Goal: Check status: Check status

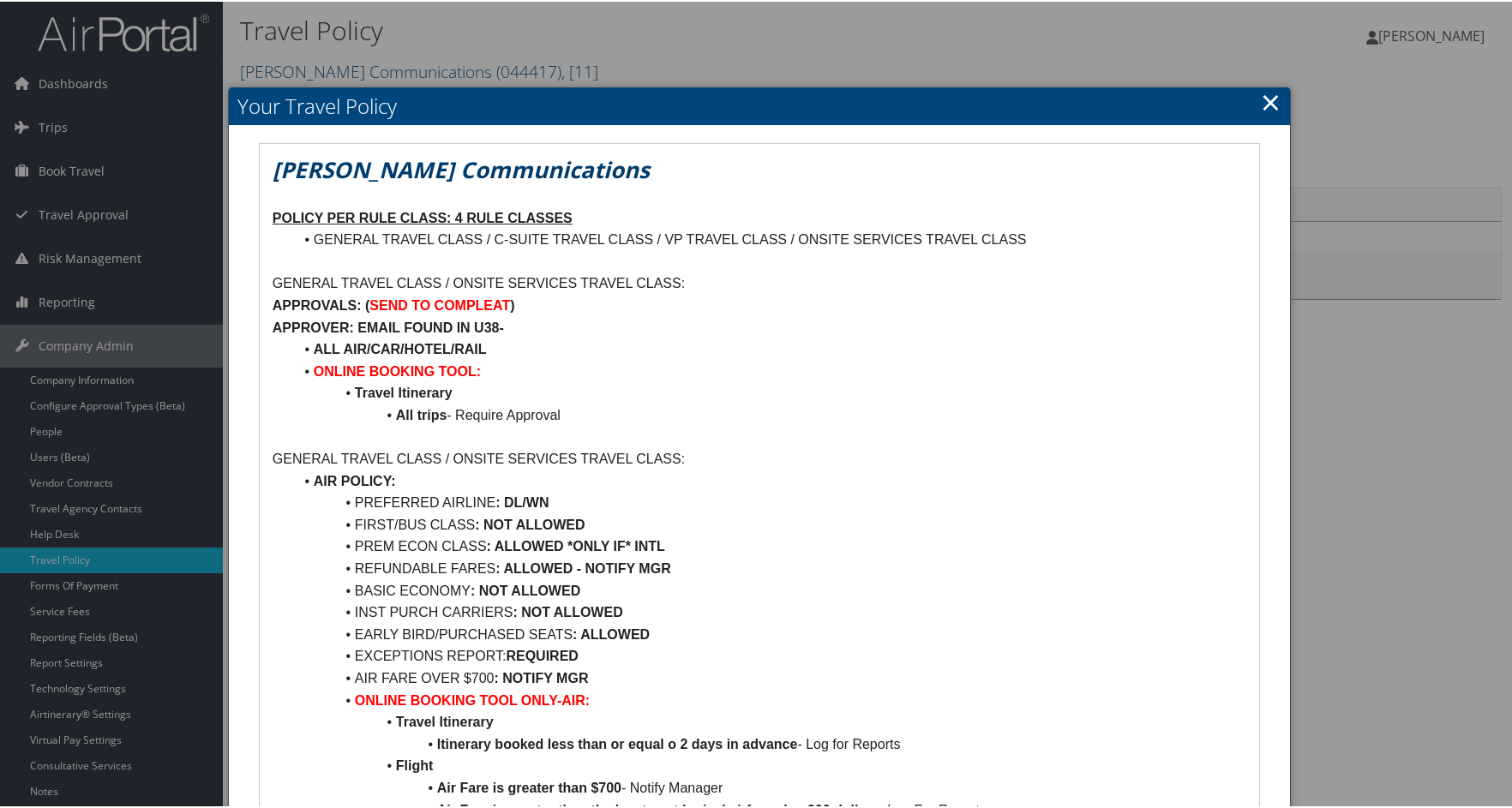
click at [95, 381] on div at bounding box center [759, 404] width 1519 height 808
click at [1268, 98] on link "×" at bounding box center [1270, 100] width 20 height 34
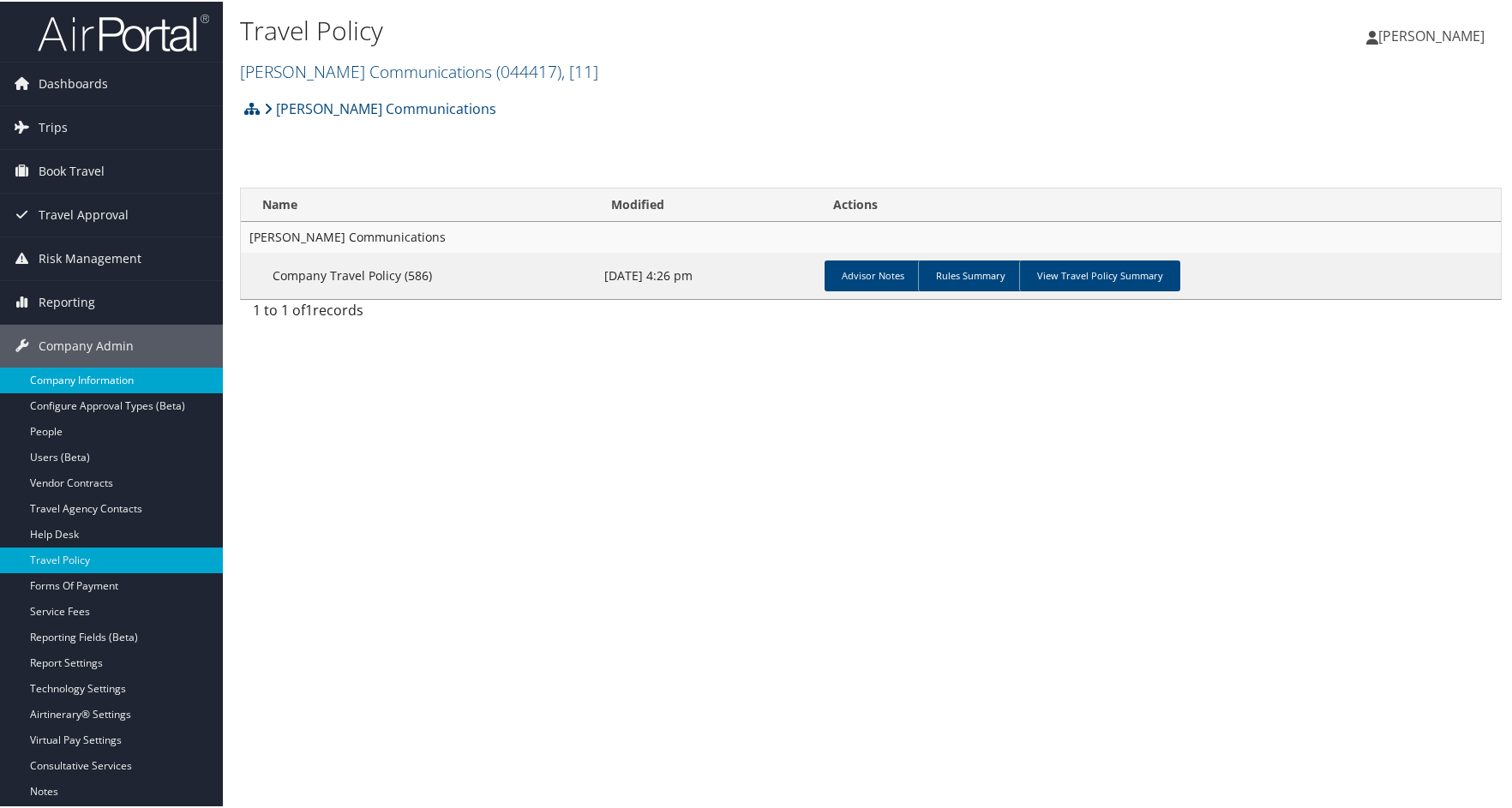
click at [102, 377] on link "Company Information" at bounding box center [111, 379] width 223 height 26
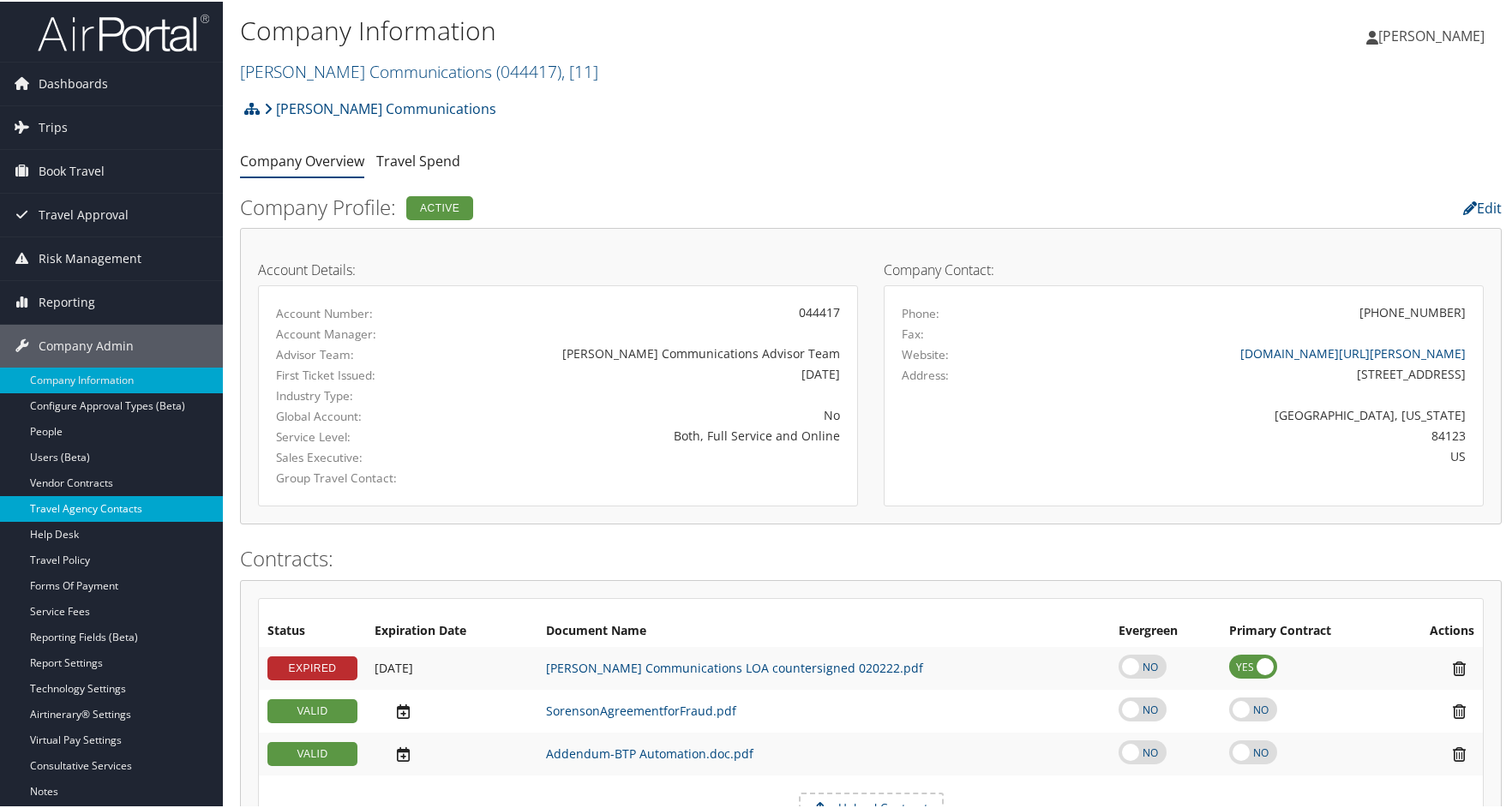
click at [103, 506] on link "Travel Agency Contacts" at bounding box center [111, 507] width 223 height 26
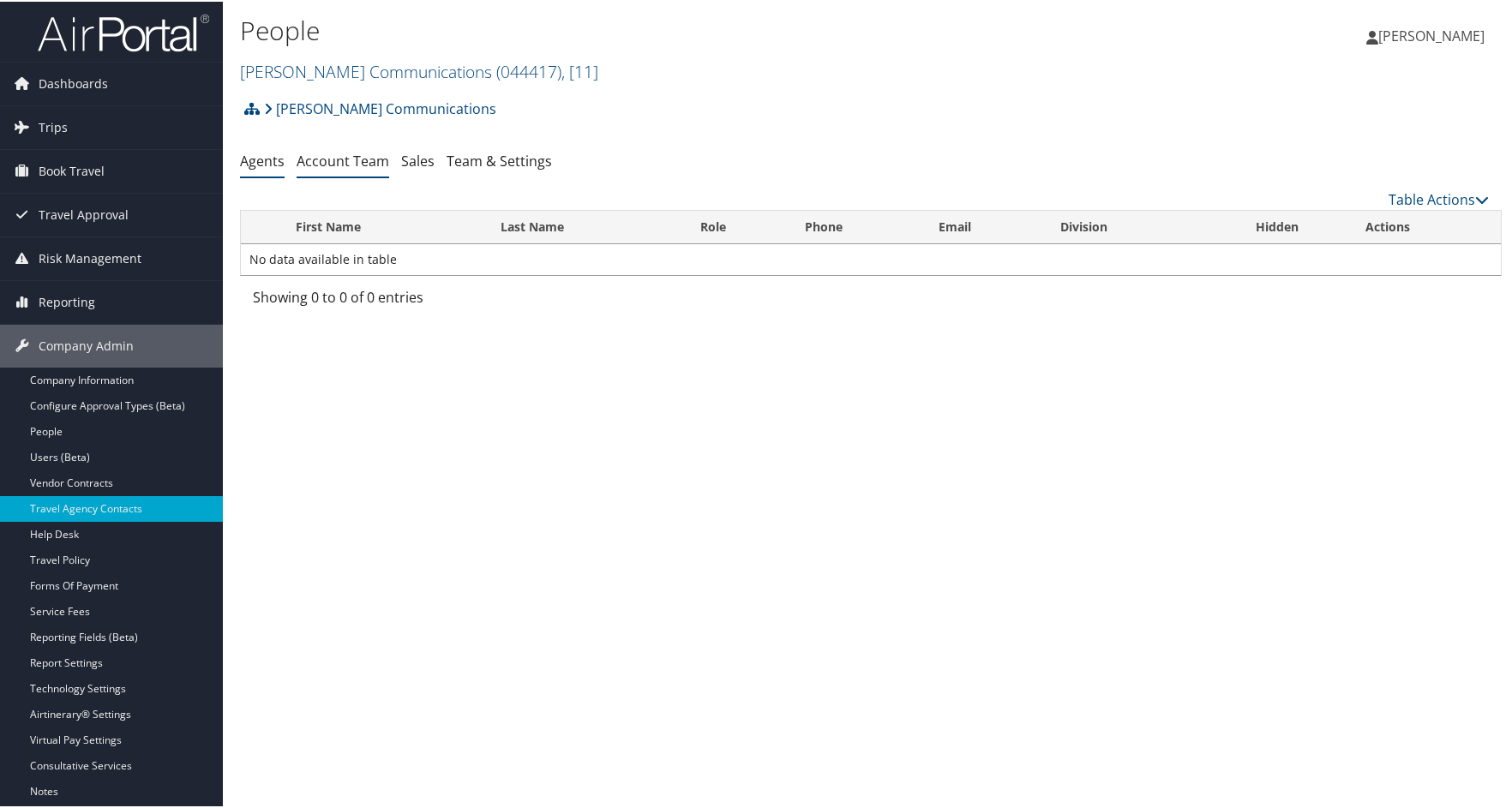
click at [373, 160] on link "Account Team" at bounding box center [342, 160] width 92 height 19
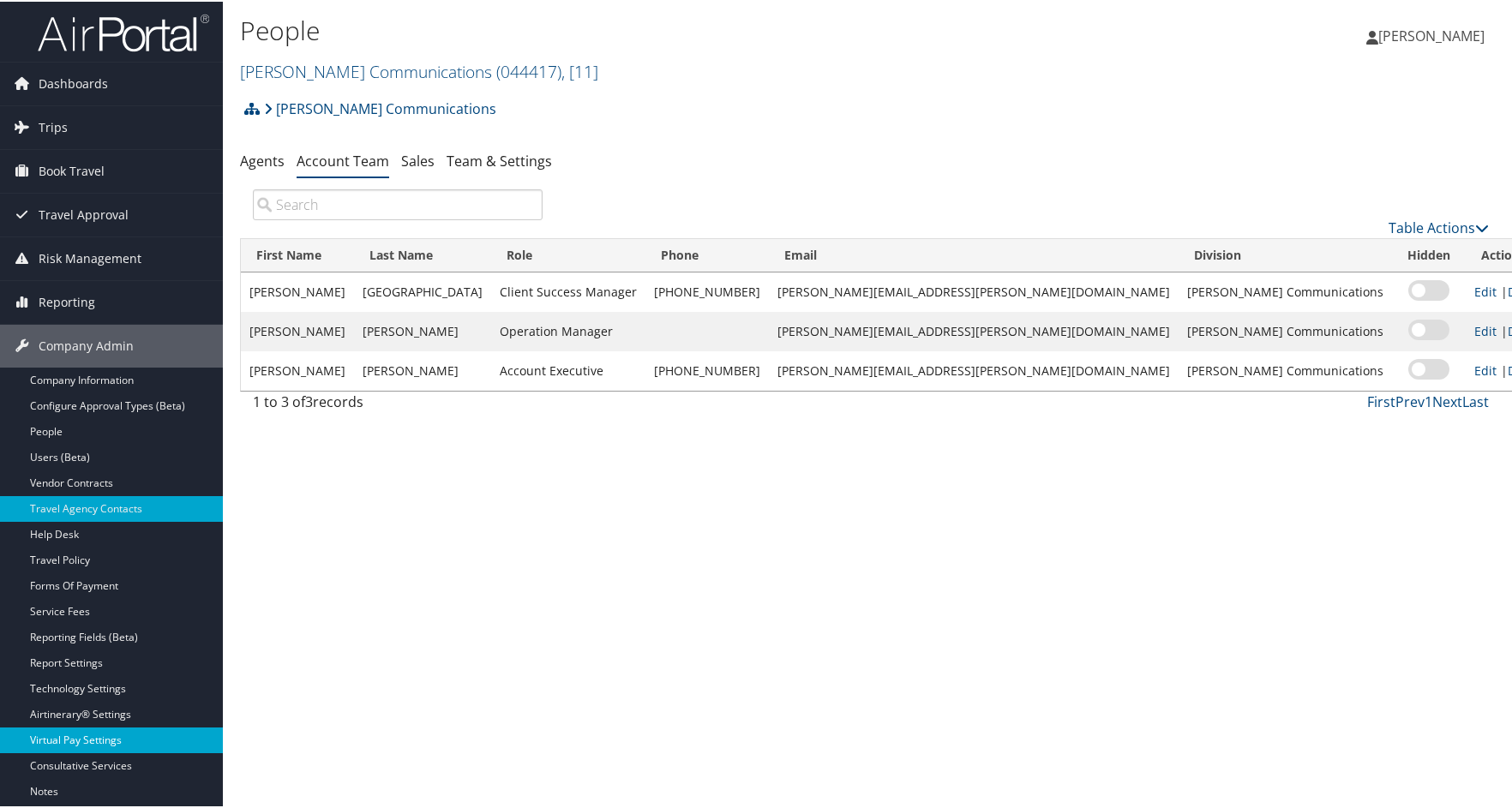
click at [123, 737] on link "Virtual Pay Settings" at bounding box center [111, 739] width 223 height 26
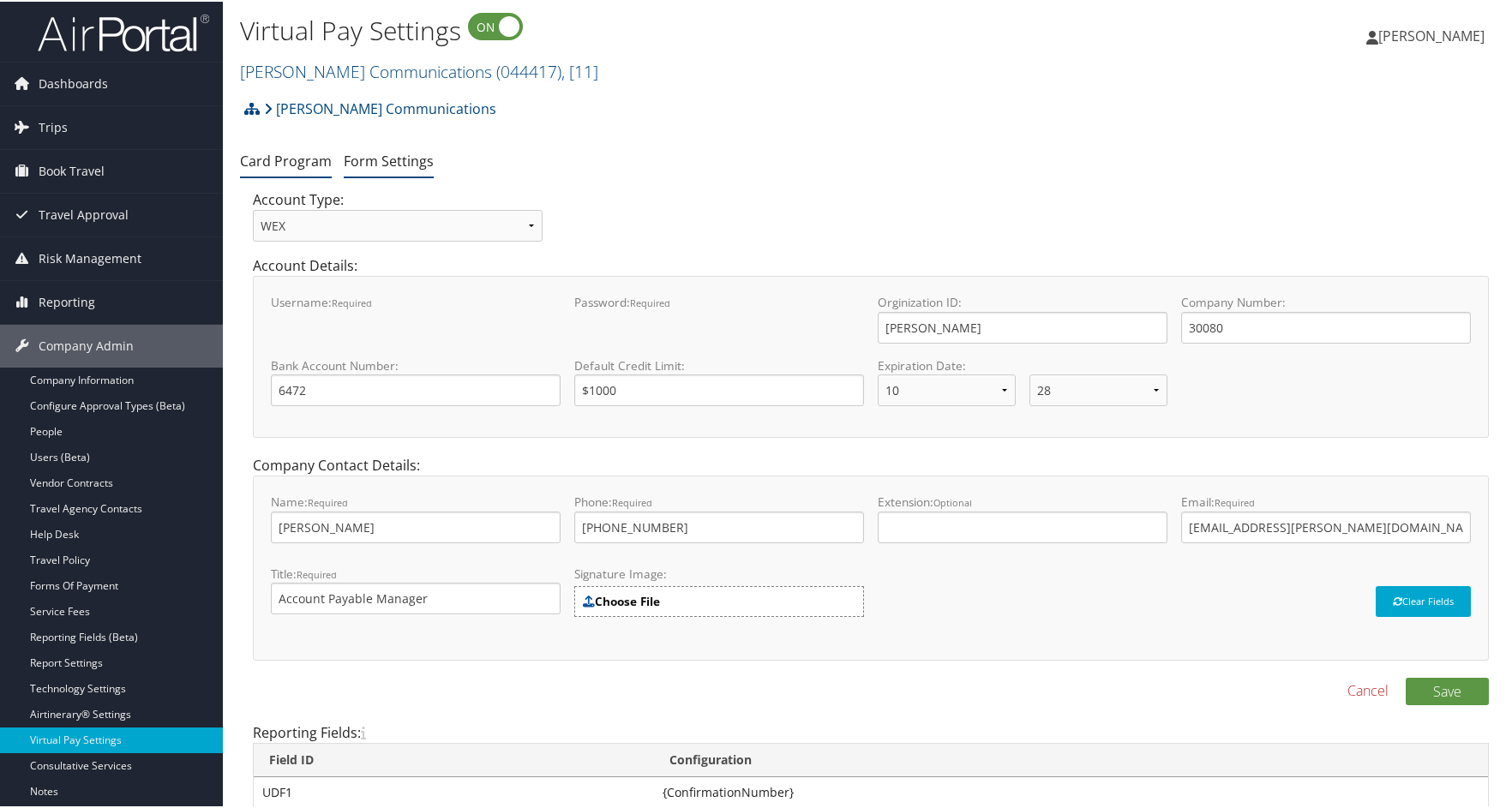
click at [380, 159] on link "Form Settings" at bounding box center [388, 160] width 90 height 19
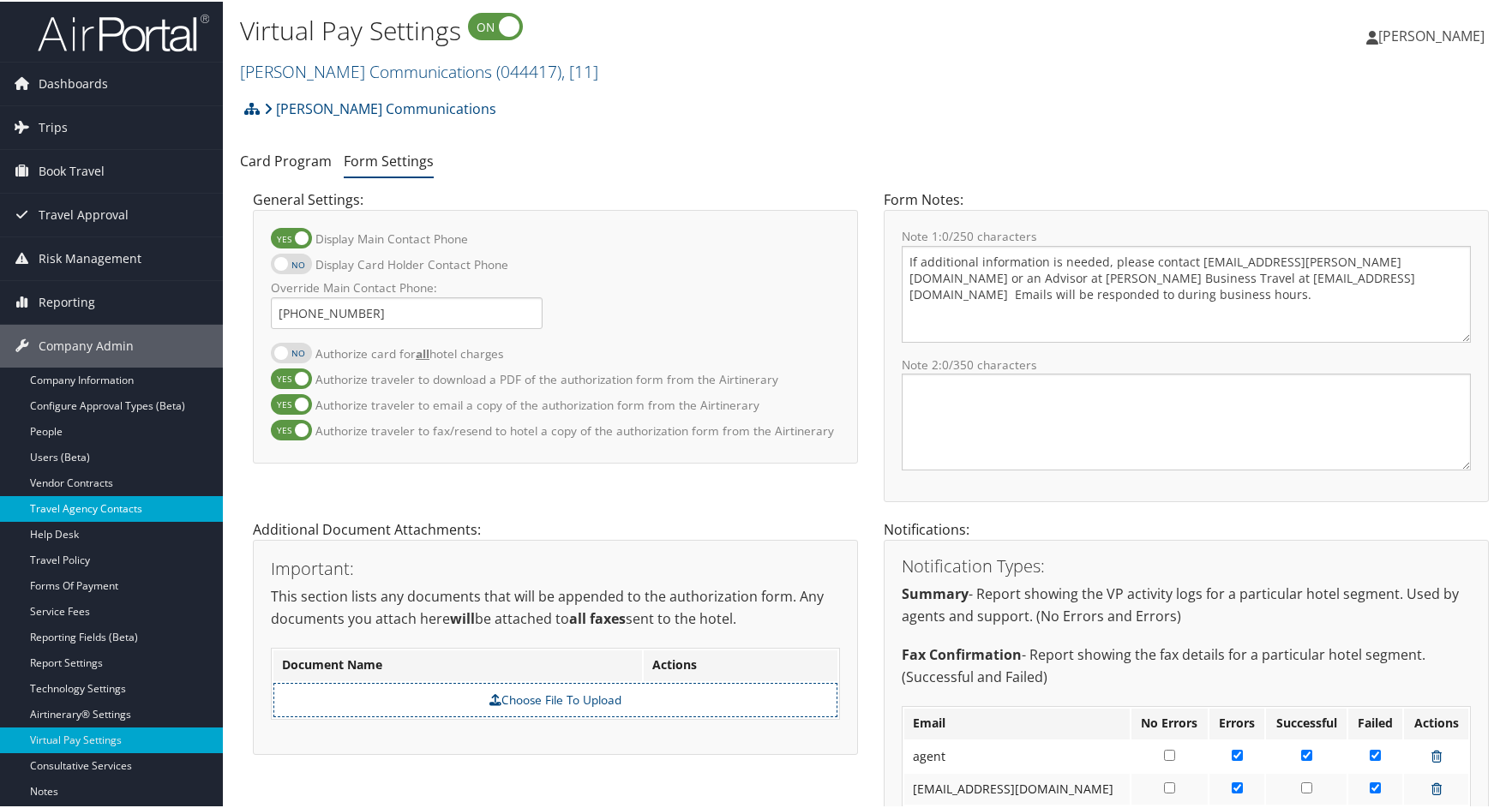
click at [69, 505] on link "Travel Agency Contacts" at bounding box center [111, 507] width 223 height 26
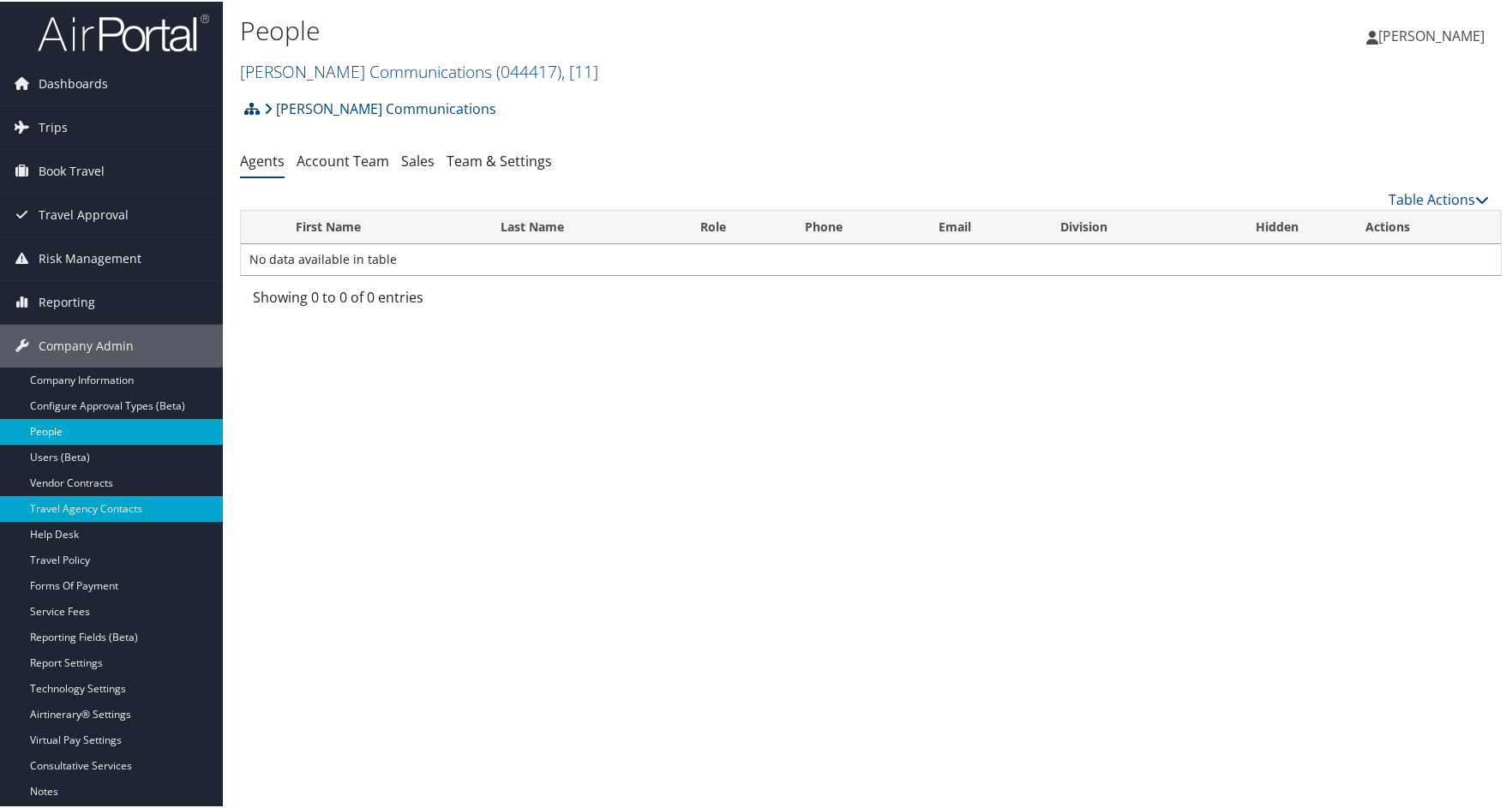
click at [43, 424] on link "People" at bounding box center [111, 430] width 223 height 26
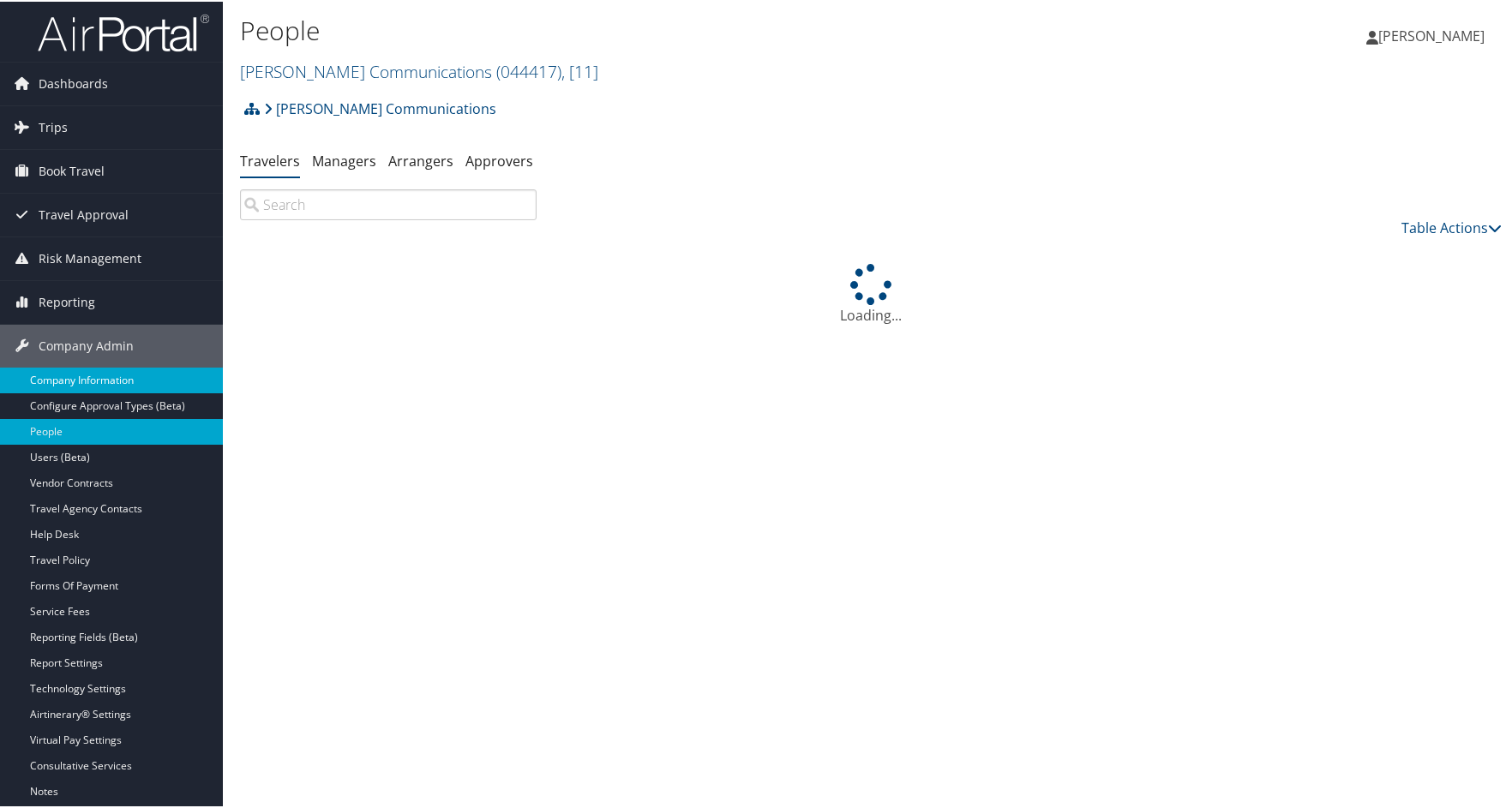
click at [124, 376] on link "Company Information" at bounding box center [111, 379] width 223 height 26
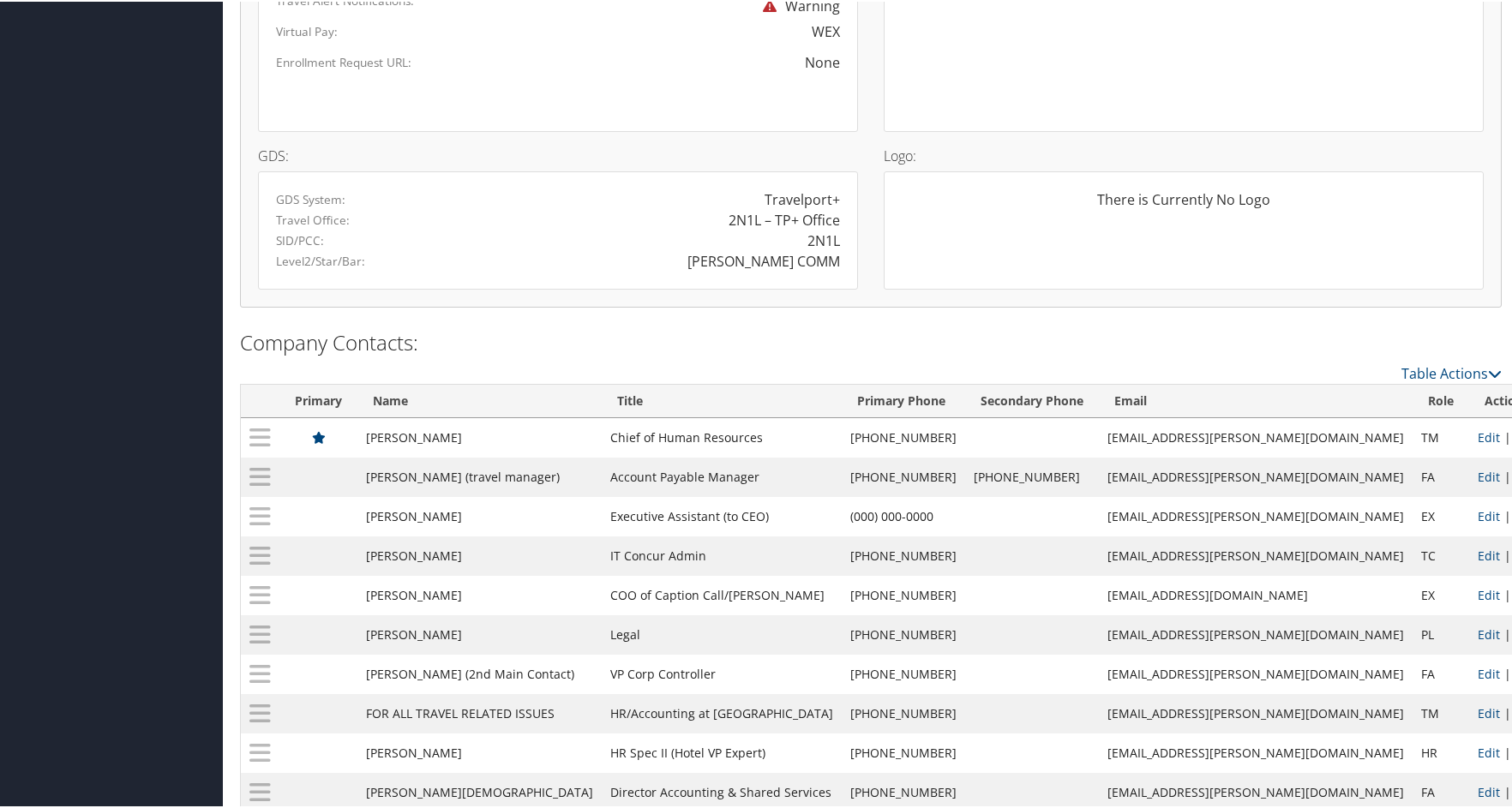
scroll to position [1318, 0]
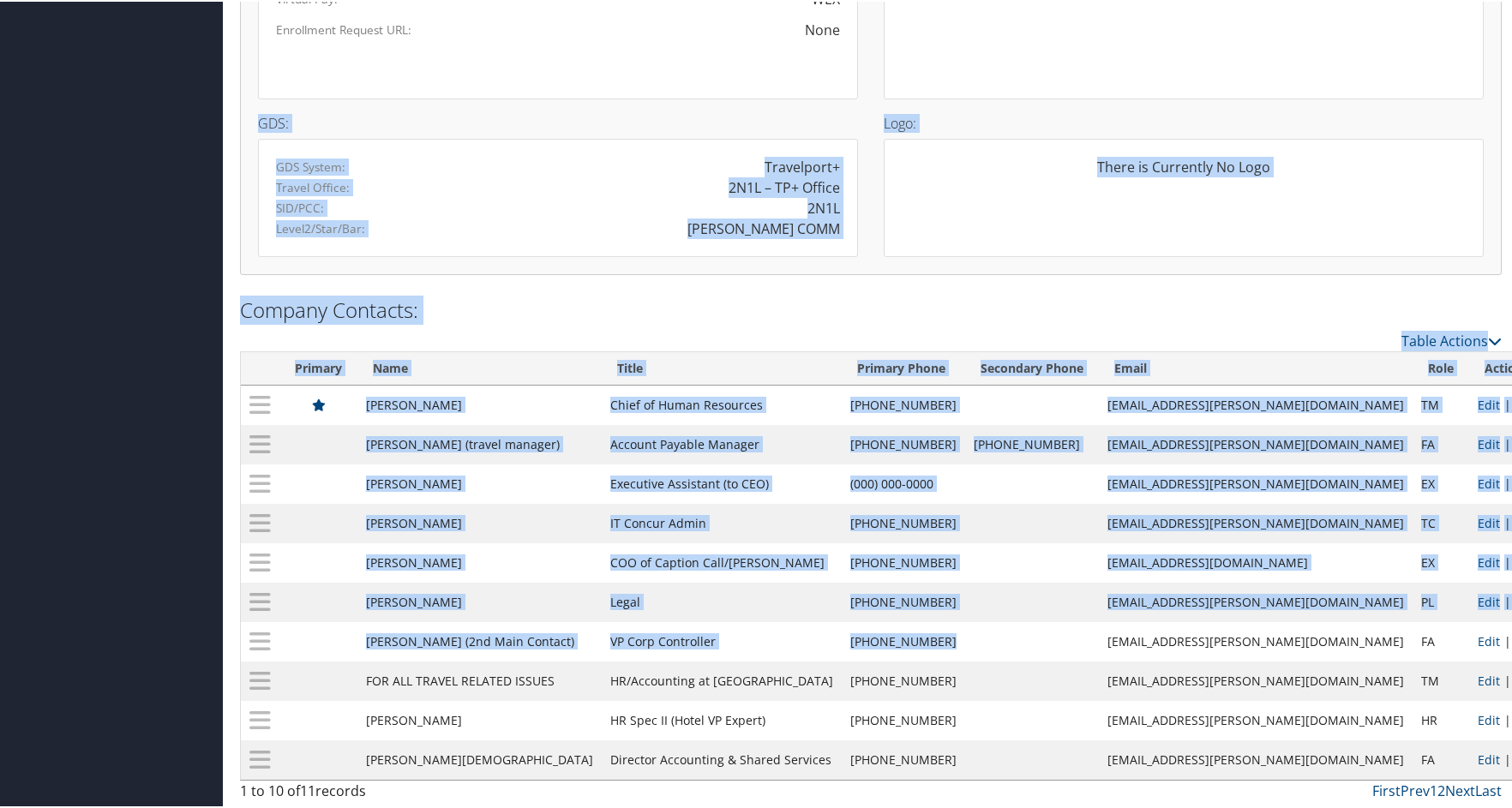
drag, startPoint x: 1081, startPoint y: 621, endPoint x: 1814, endPoint y: 72, distance: 915.8
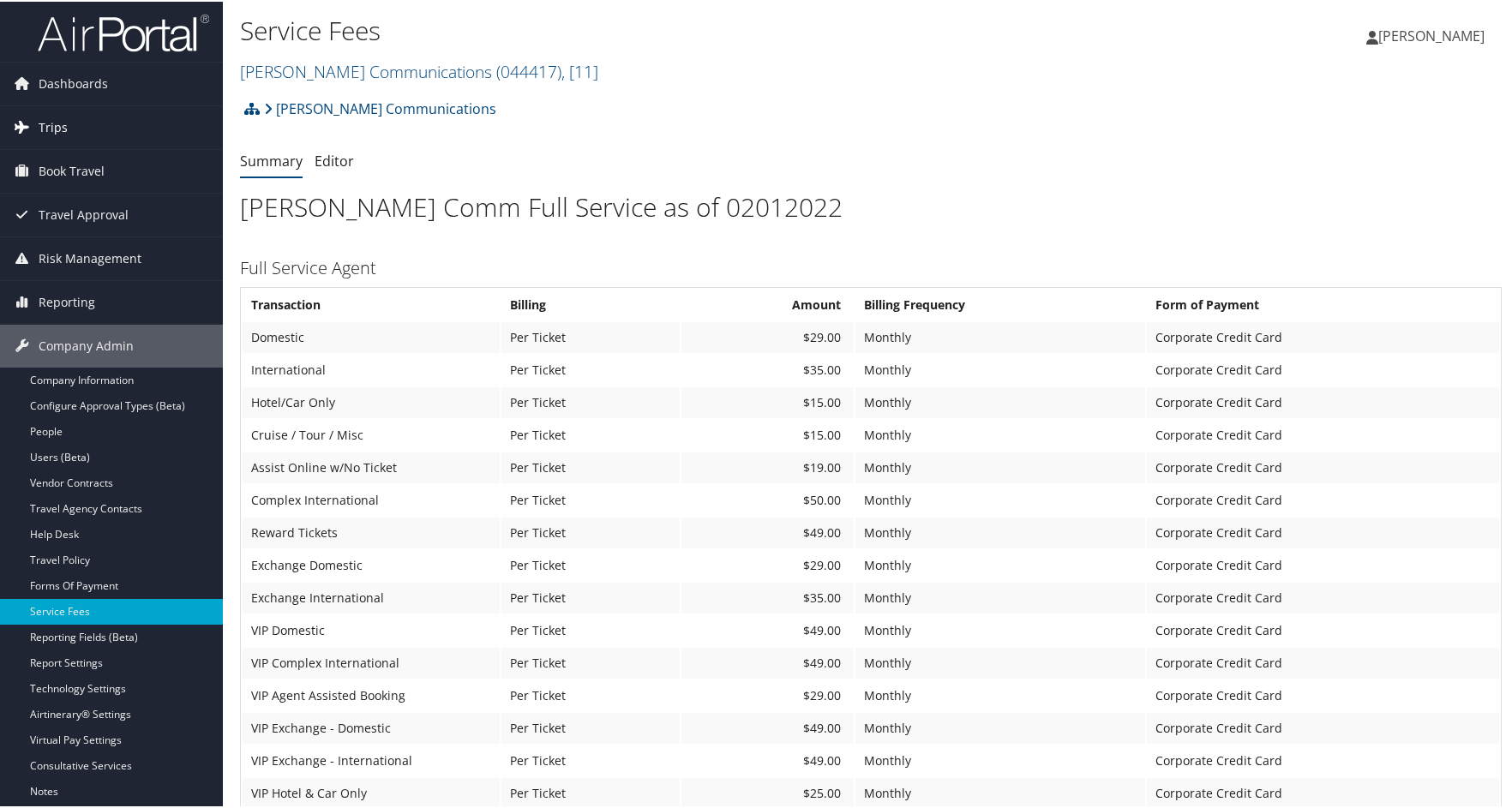
click at [62, 128] on span "Trips" at bounding box center [53, 126] width 29 height 43
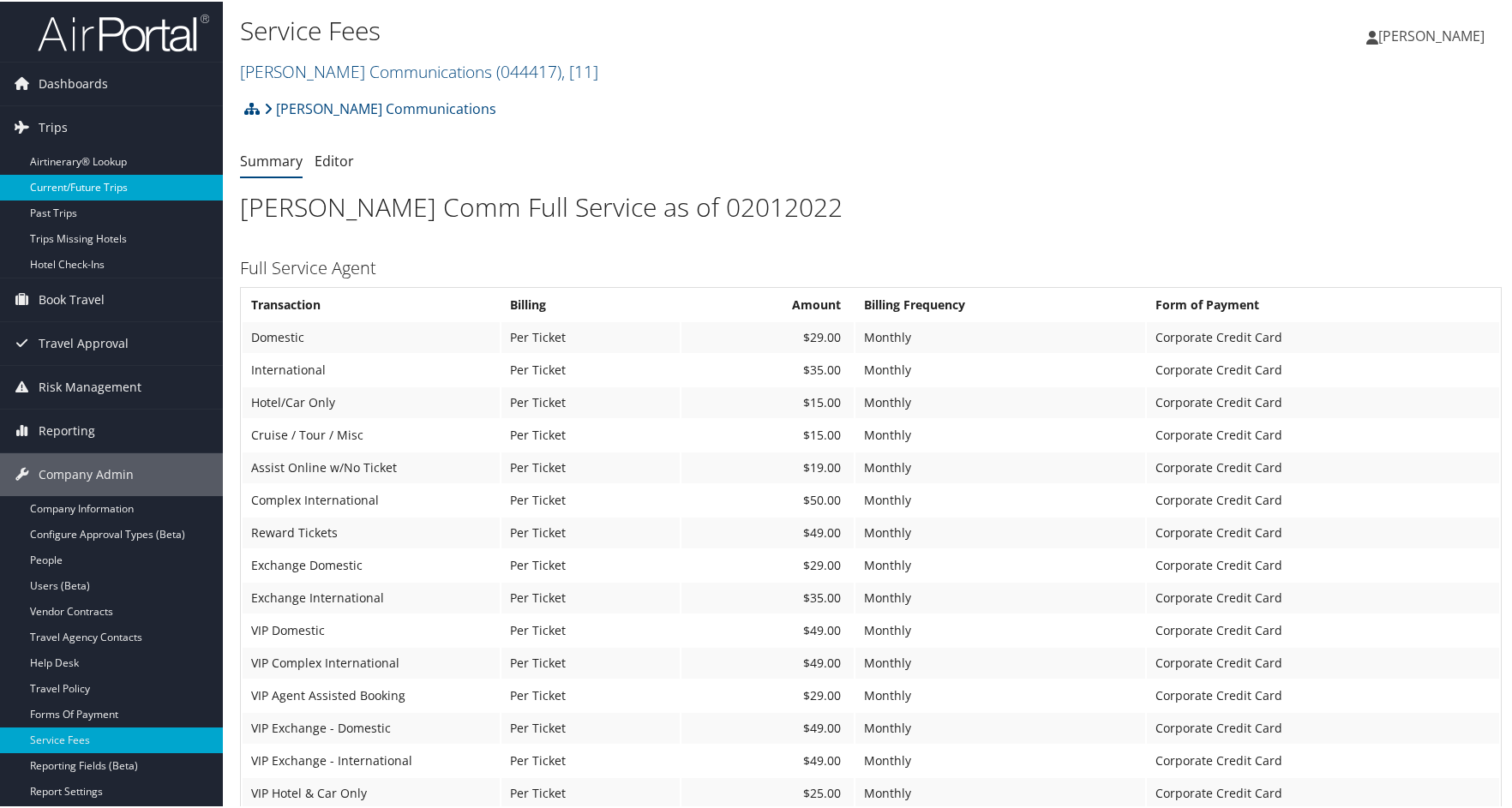
click at [94, 185] on link "Current/Future Trips" at bounding box center [111, 186] width 223 height 26
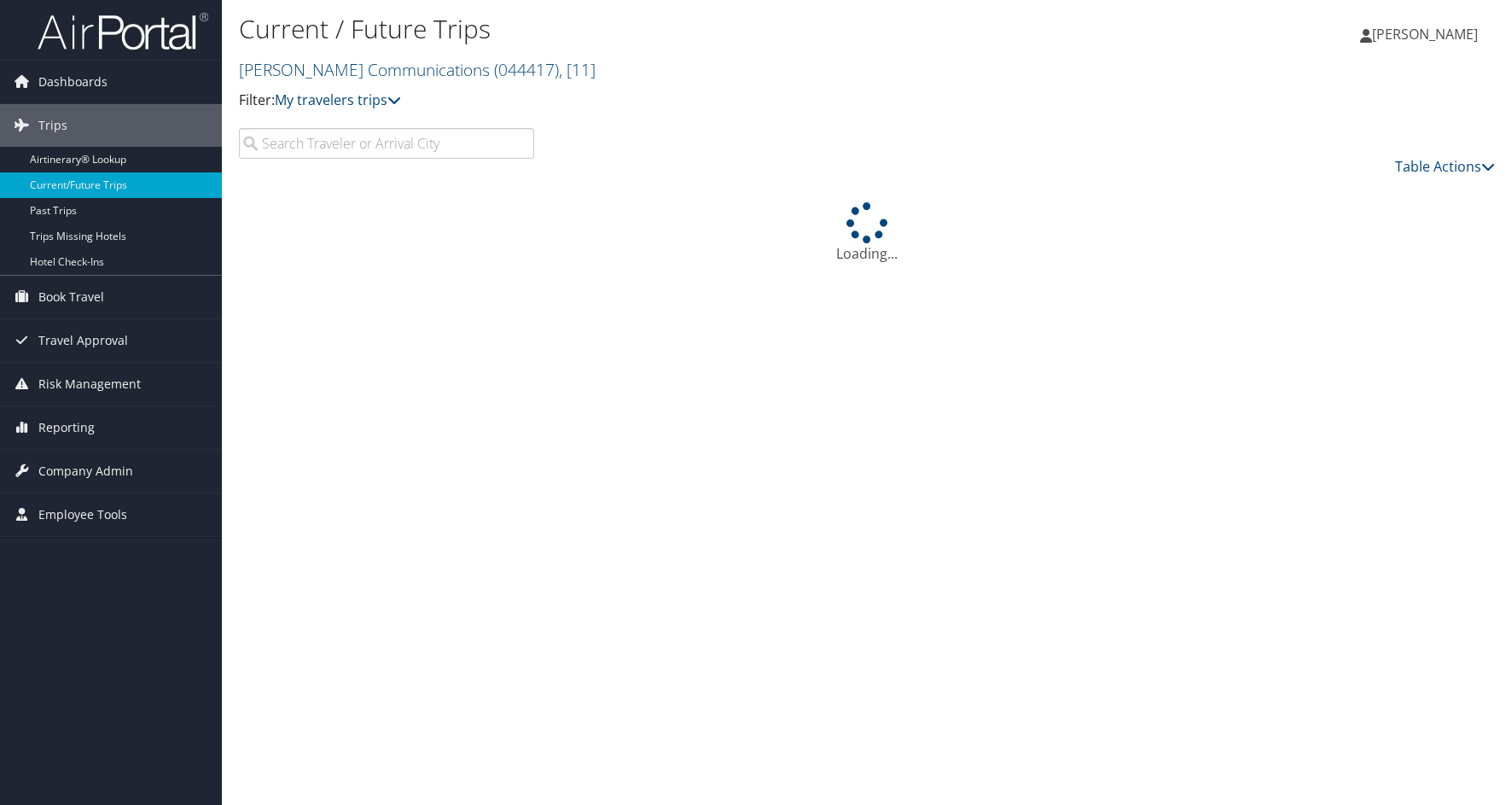
click at [466, 146] on input "search" at bounding box center [386, 143] width 295 height 31
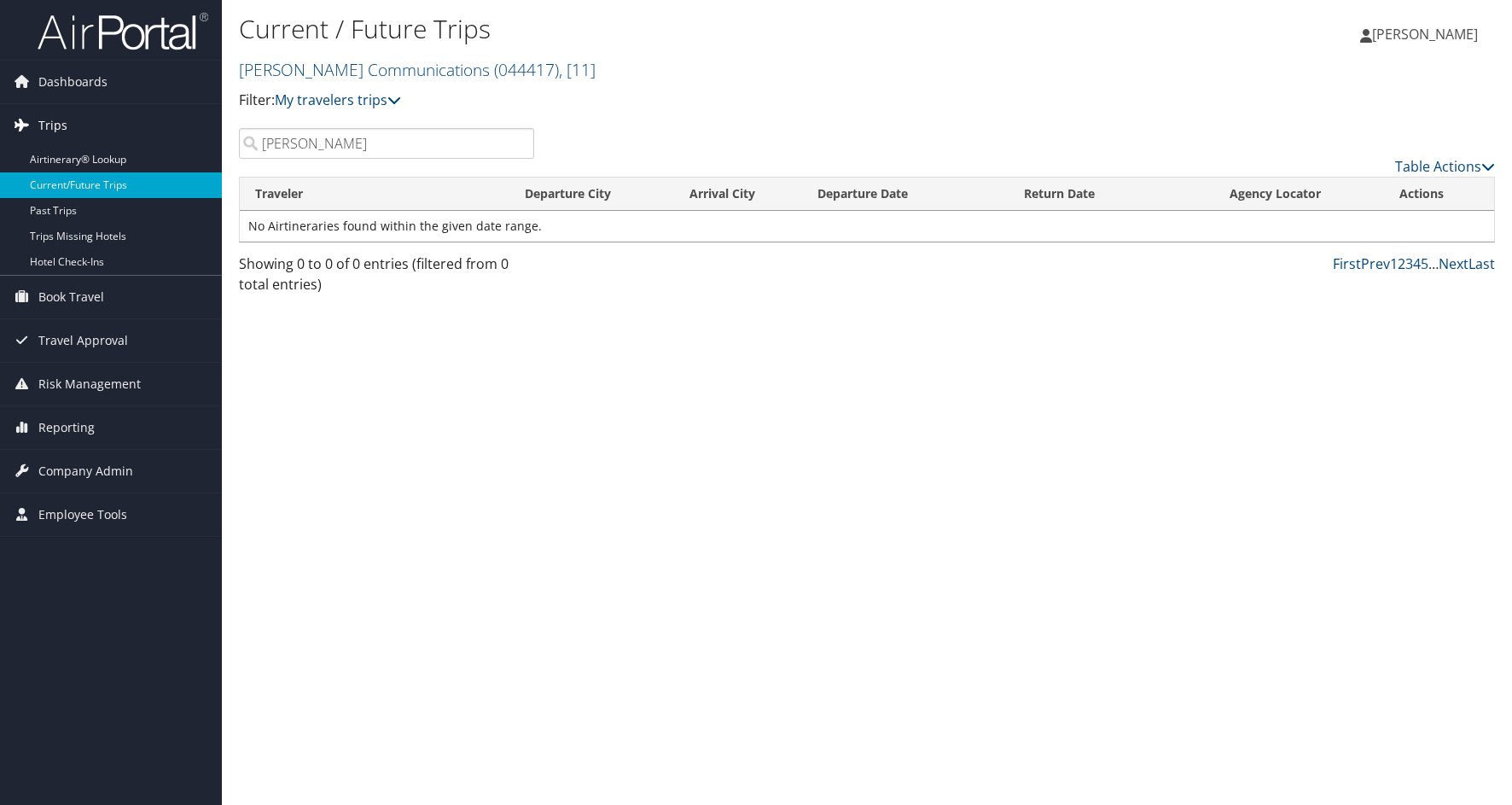
drag, startPoint x: 332, startPoint y: 149, endPoint x: 76, endPoint y: 116, distance: 258.1
click at [84, 117] on div "Dashboards AirPortal 360™ (Manager) AirPortal 360™ (Agent) My Travel Dashboard …" at bounding box center [756, 402] width 1512 height 805
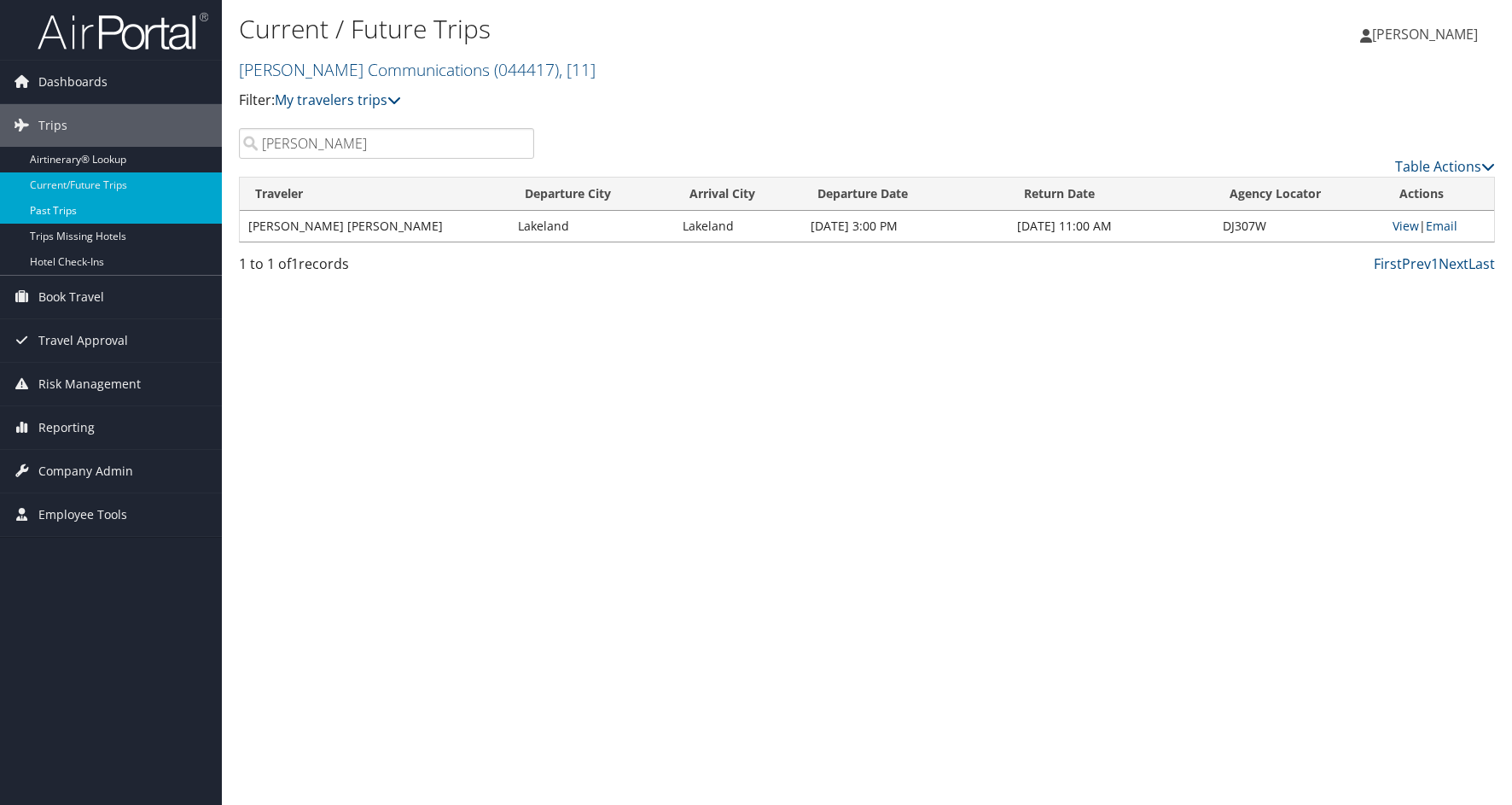
type input "alvarado"
click at [77, 204] on link "Past Trips" at bounding box center [111, 211] width 222 height 26
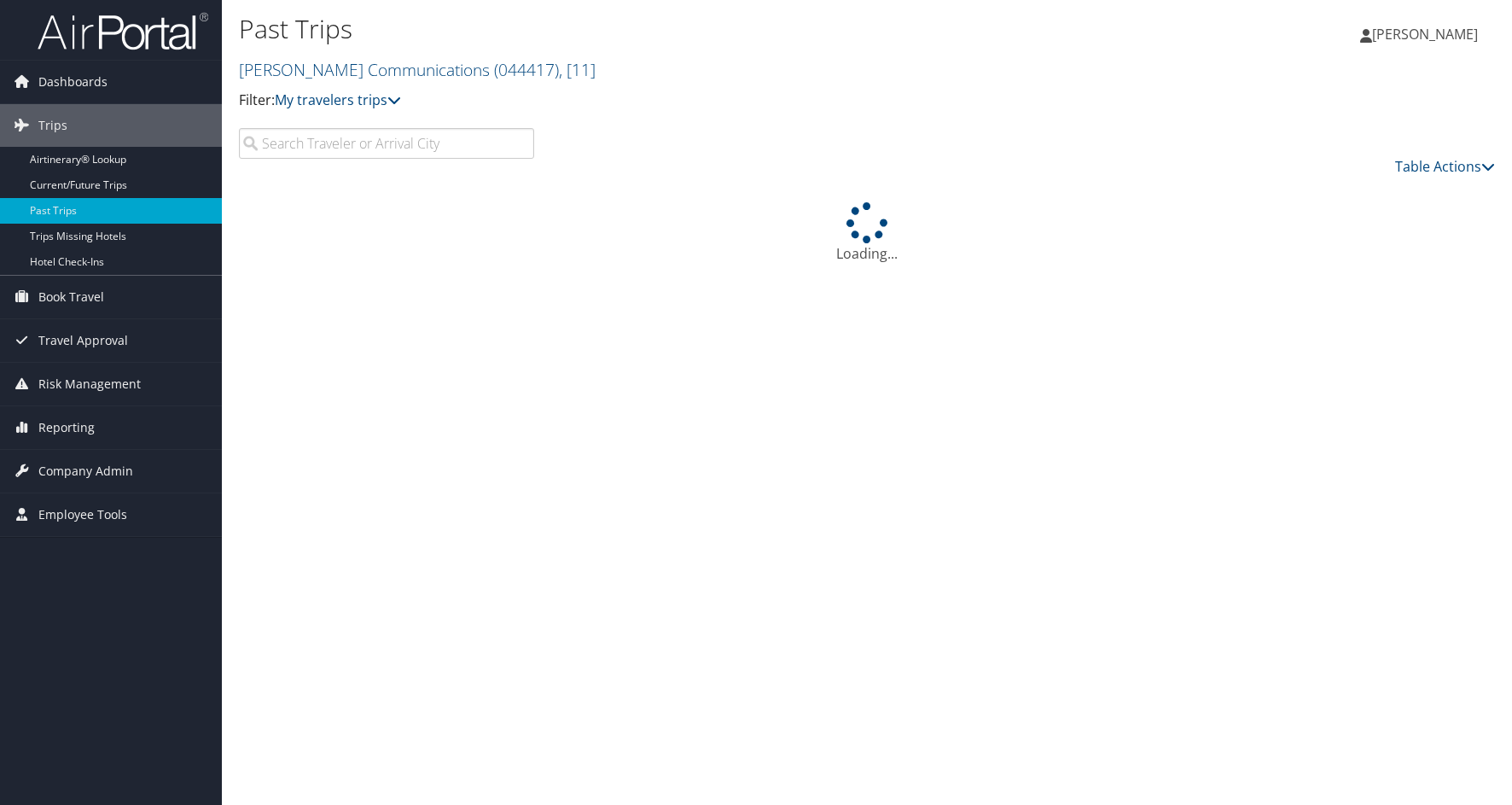
click at [349, 145] on input "search" at bounding box center [386, 143] width 295 height 31
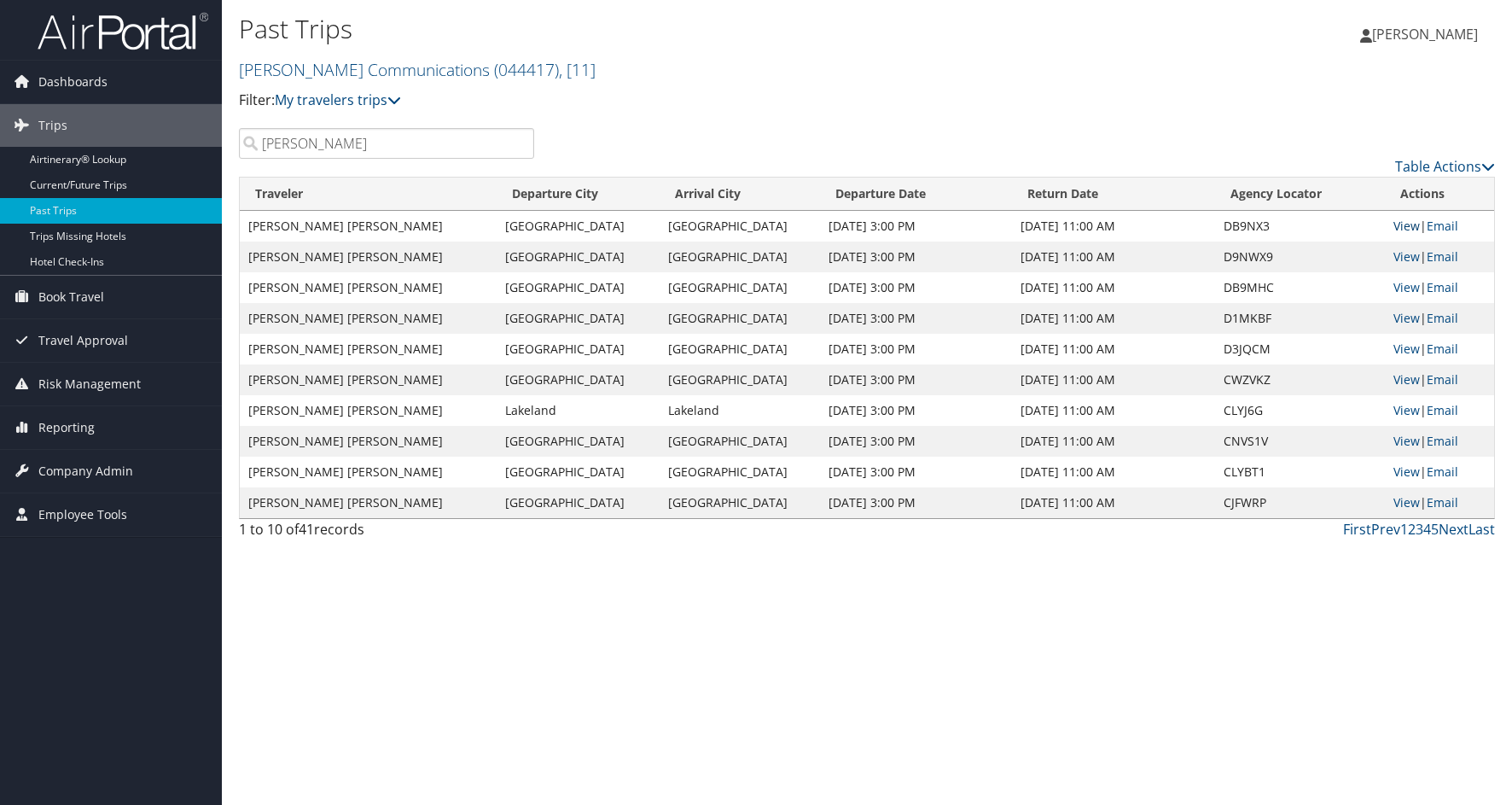
type input "alvarado"
click at [1404, 227] on link "View" at bounding box center [1406, 225] width 27 height 16
click at [1404, 255] on link "View" at bounding box center [1406, 256] width 27 height 16
click at [1398, 288] on link "View" at bounding box center [1406, 287] width 27 height 16
click at [1406, 503] on link "View" at bounding box center [1406, 502] width 27 height 16
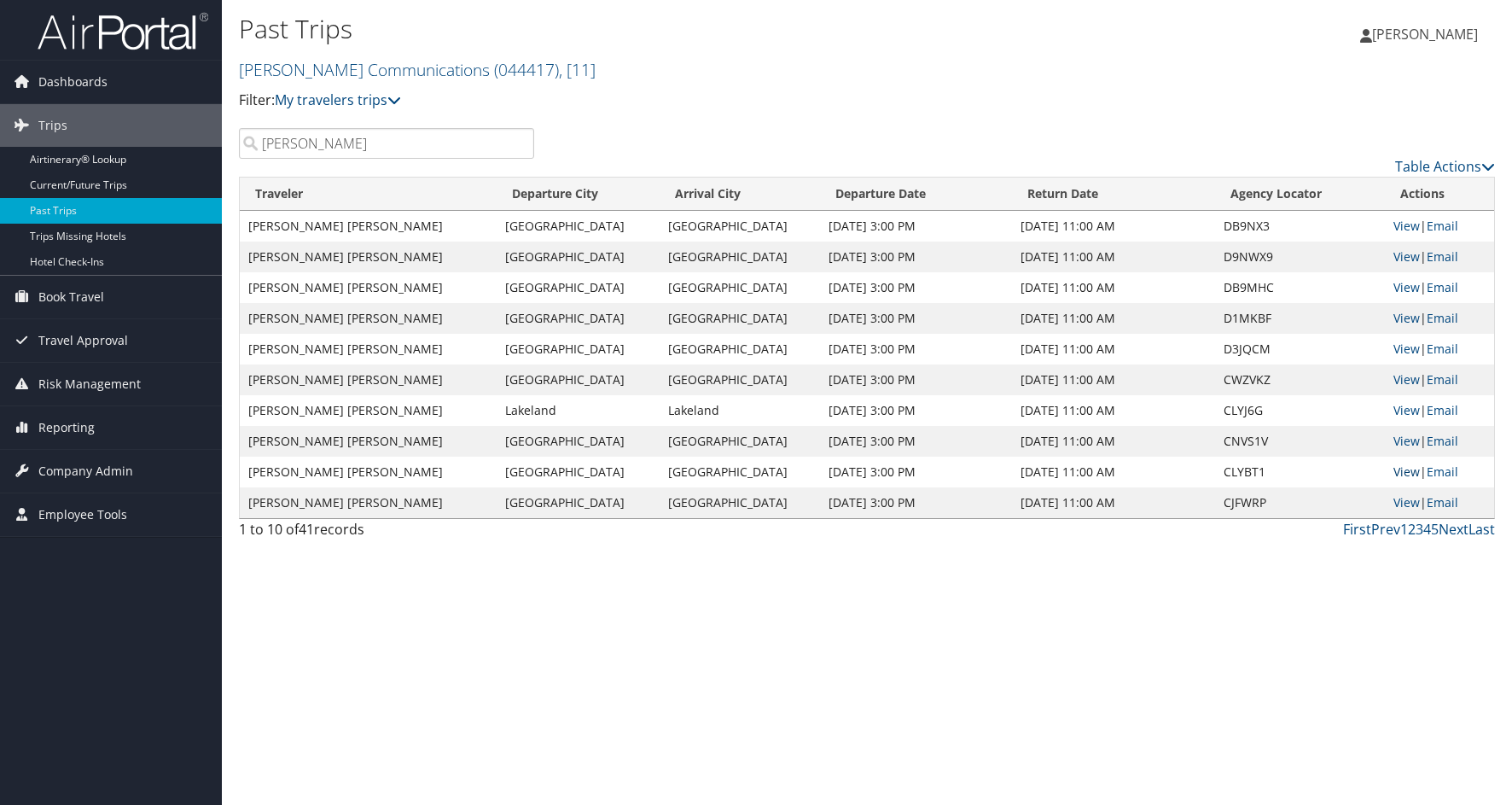
click at [1402, 467] on link "View" at bounding box center [1406, 472] width 27 height 16
click at [1406, 410] on link "View" at bounding box center [1406, 410] width 27 height 16
click at [1403, 380] on link "View" at bounding box center [1406, 379] width 27 height 16
click at [1400, 345] on link "View" at bounding box center [1406, 348] width 27 height 16
click at [1408, 224] on link "View" at bounding box center [1406, 225] width 27 height 16
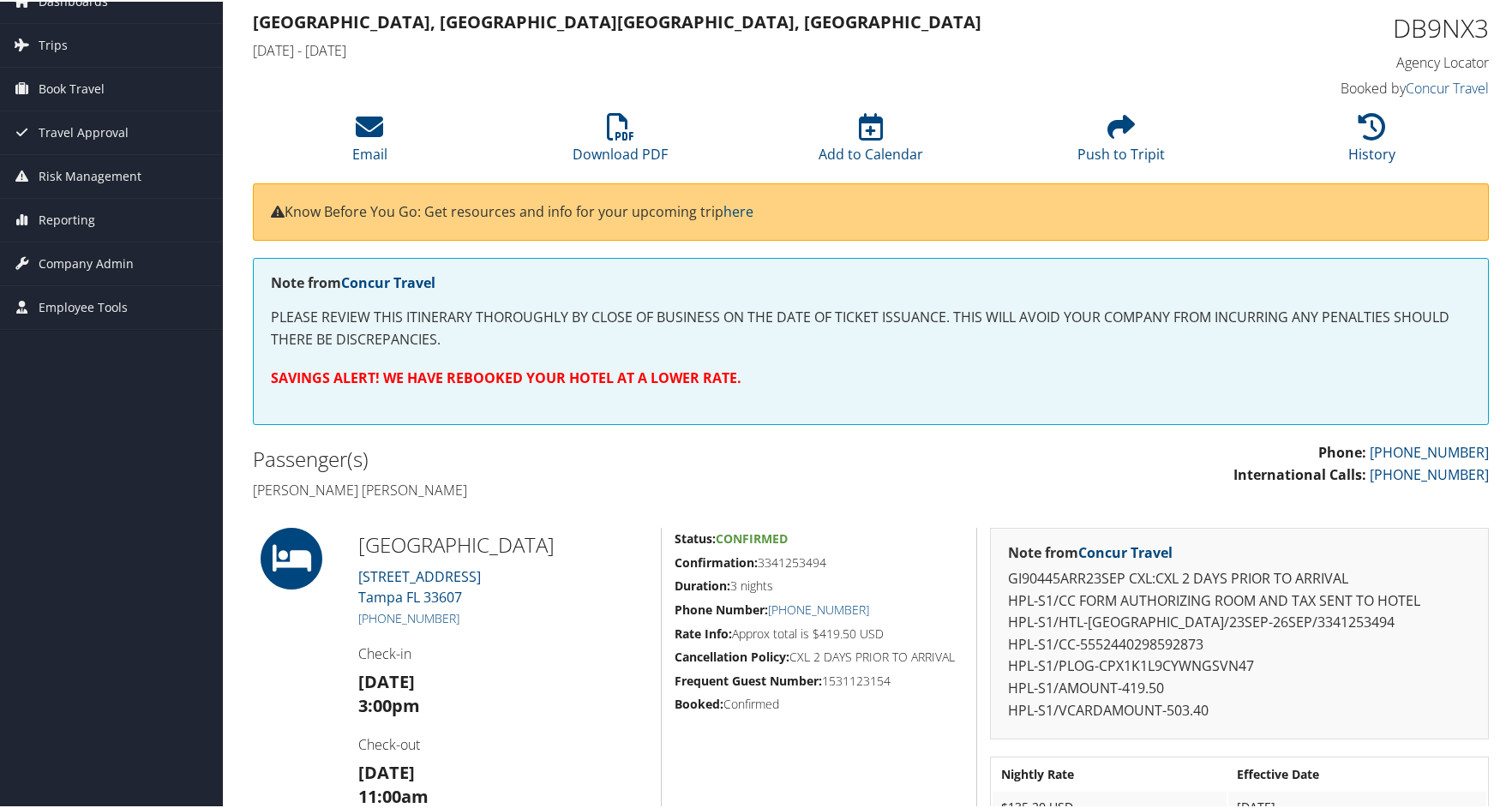
scroll to position [71, 0]
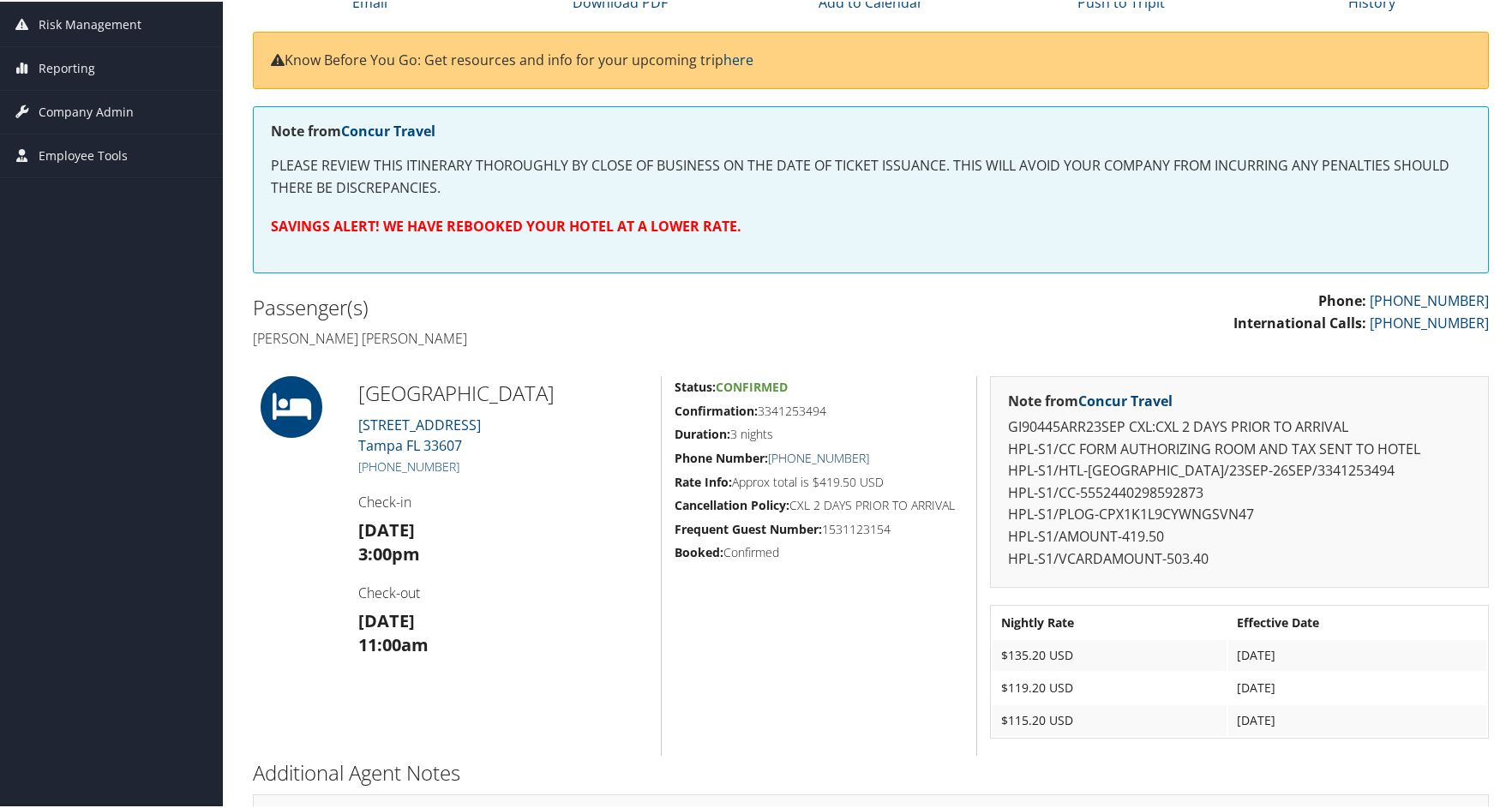
scroll to position [257, 0]
